Goal: Register for event/course

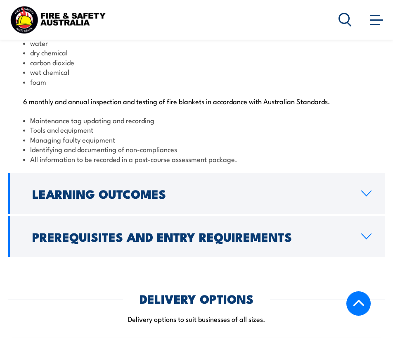
scroll to position [1185, 0]
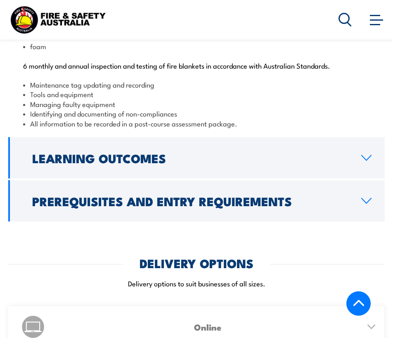
click at [257, 150] on link "Learning Outcomes" at bounding box center [196, 157] width 377 height 41
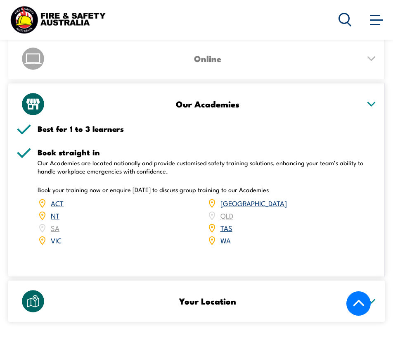
scroll to position [1258, 0]
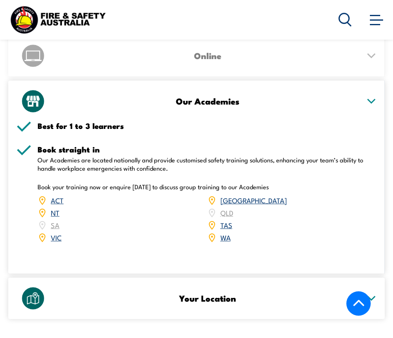
click at [226, 242] on link "WA" at bounding box center [226, 237] width 10 height 10
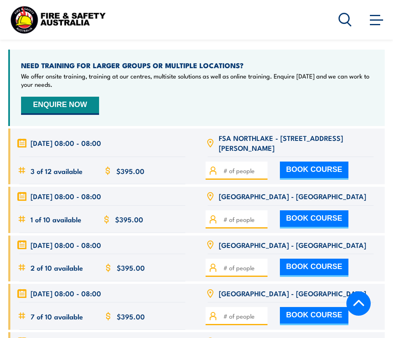
scroll to position [1748, 0]
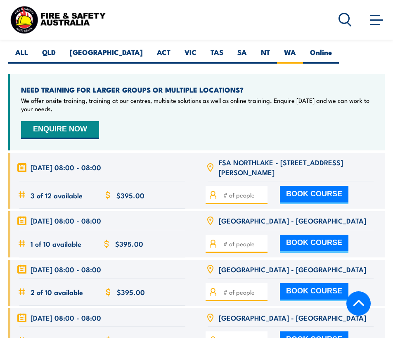
drag, startPoint x: 183, startPoint y: 199, endPoint x: 197, endPoint y: 105, distance: 94.9
click at [197, 105] on div "Date Time Location Cost" at bounding box center [196, 273] width 377 height 399
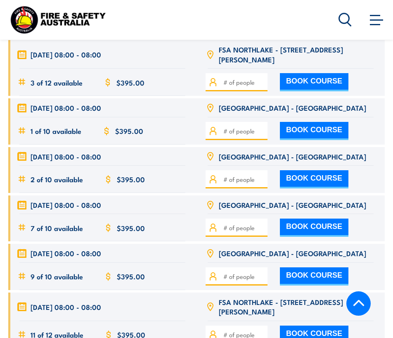
scroll to position [1862, 0]
